Goal: Use online tool/utility: Utilize a website feature to perform a specific function

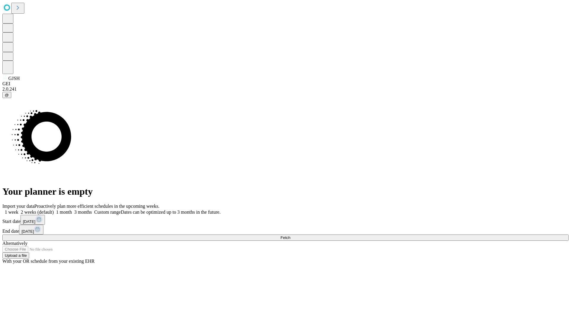
click at [290, 236] on span "Fetch" at bounding box center [286, 238] width 10 height 4
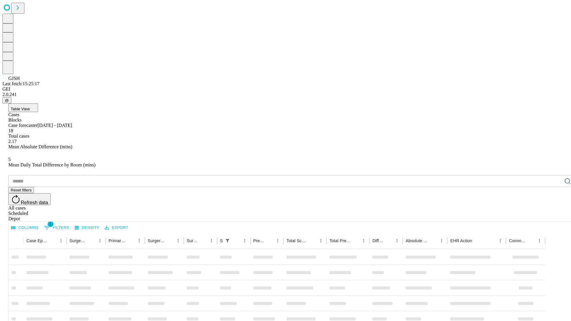
click at [30, 107] on span "Table View" at bounding box center [20, 109] width 19 height 4
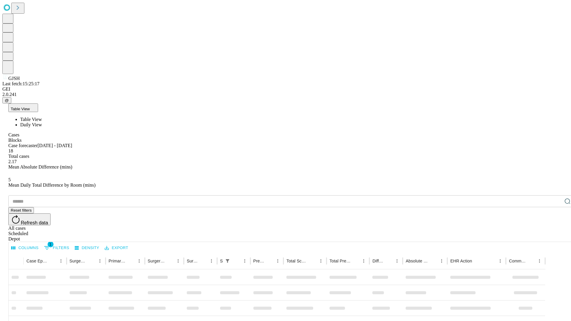
click at [42, 122] on span "Daily View" at bounding box center [31, 124] width 22 height 5
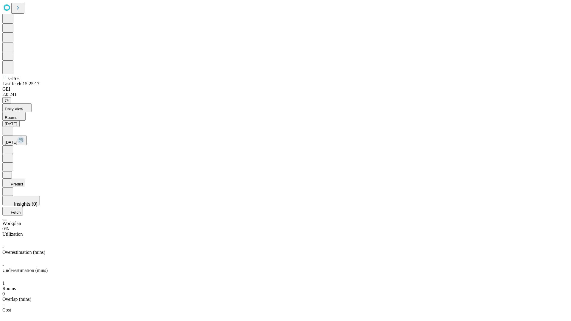
click at [25, 179] on button "Predict" at bounding box center [13, 183] width 23 height 9
